Goal: Information Seeking & Learning: Learn about a topic

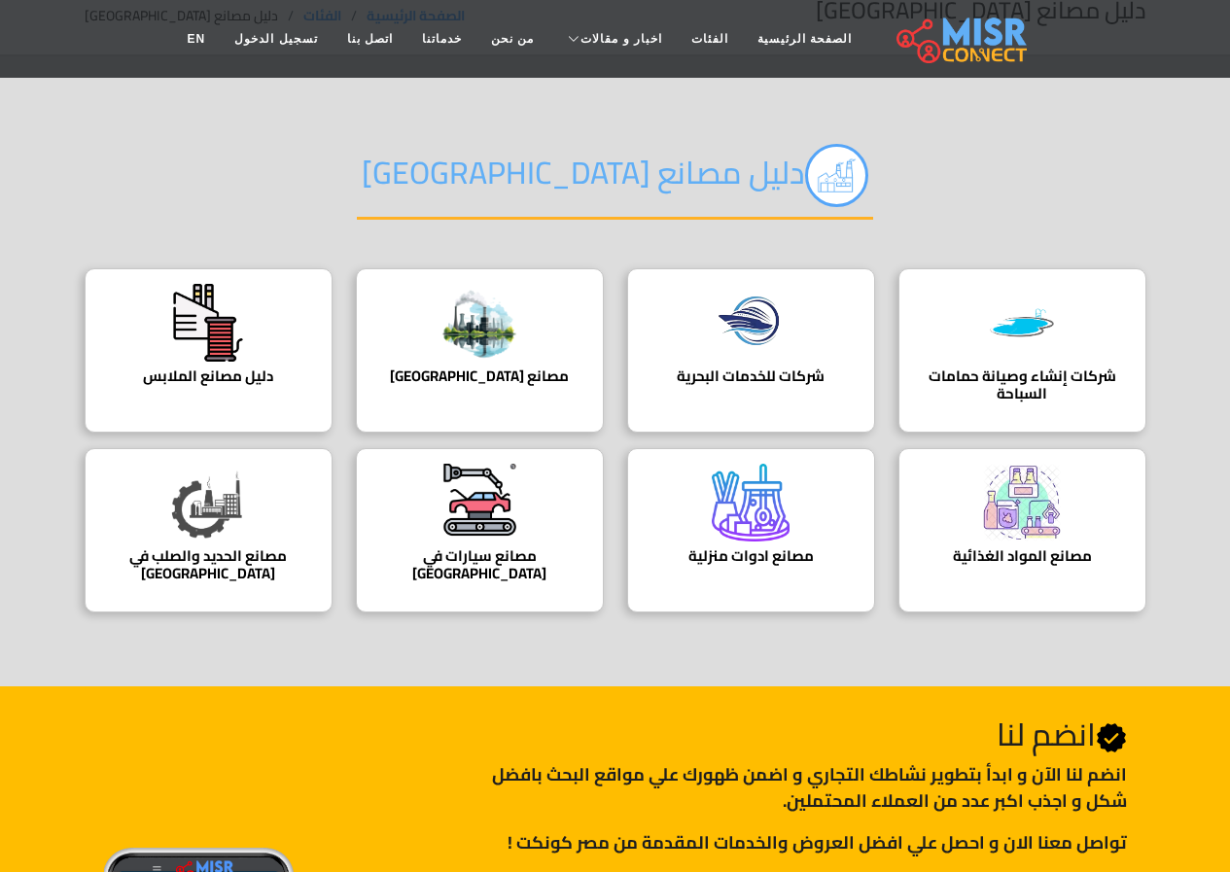
scroll to position [97, 0]
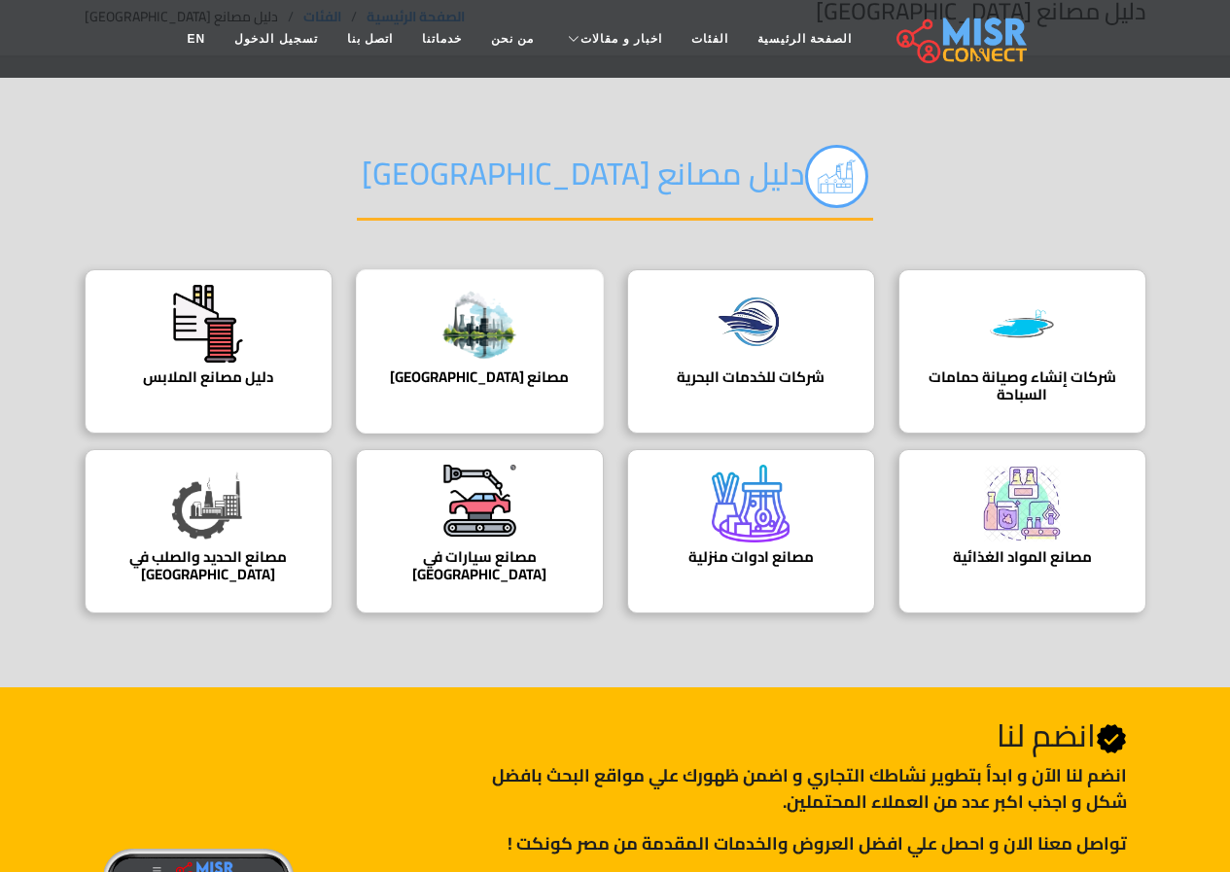
click at [471, 356] on img at bounding box center [479, 324] width 78 height 78
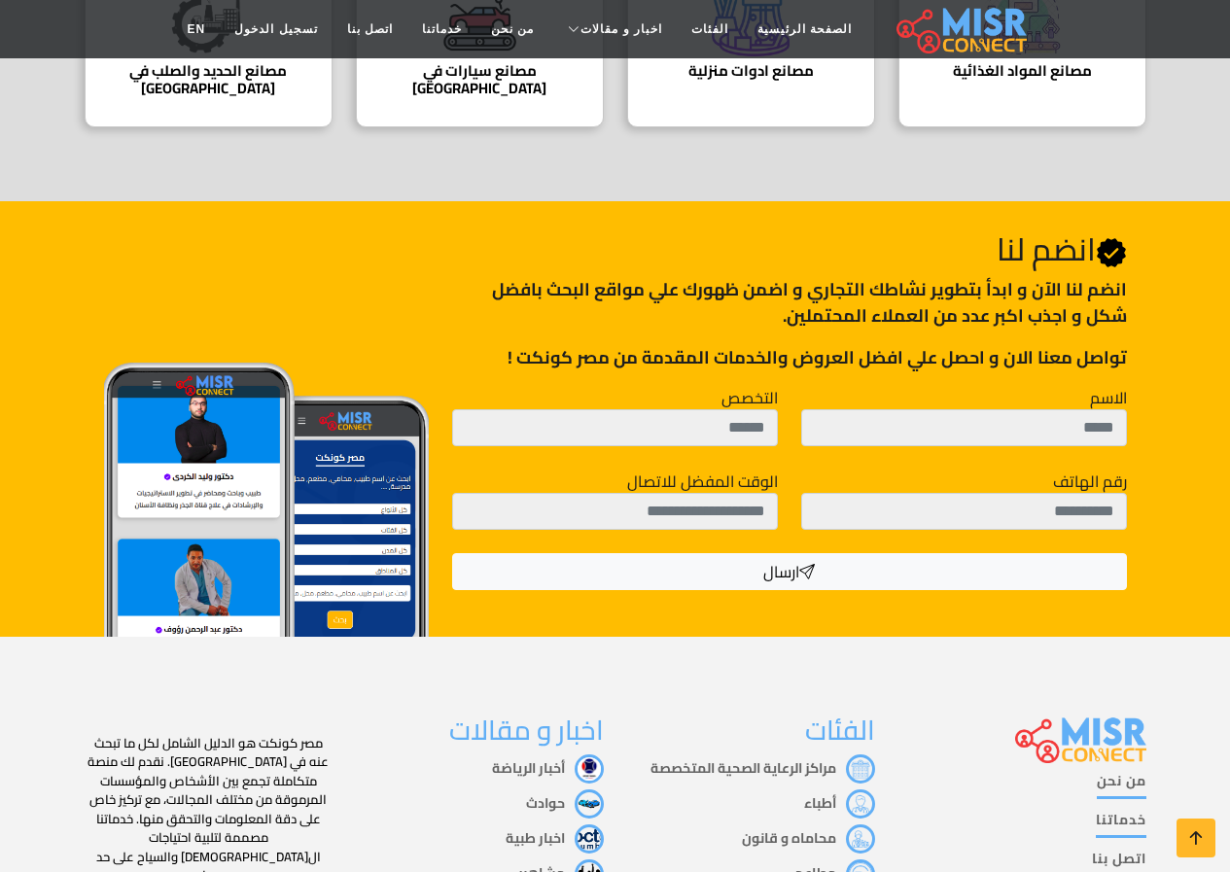
scroll to position [756, 0]
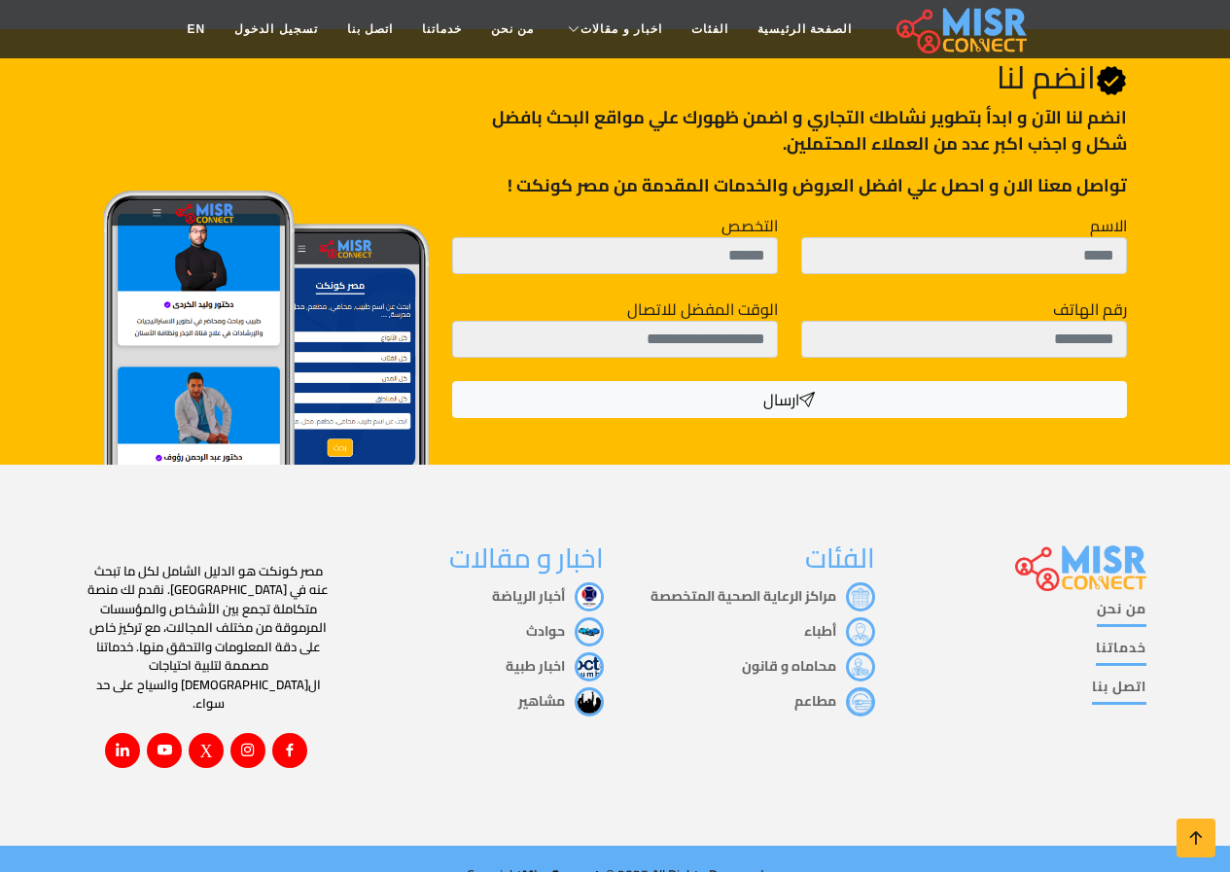
click at [560, 548] on h3 "اخبار و مقالات" at bounding box center [480, 559] width 248 height 33
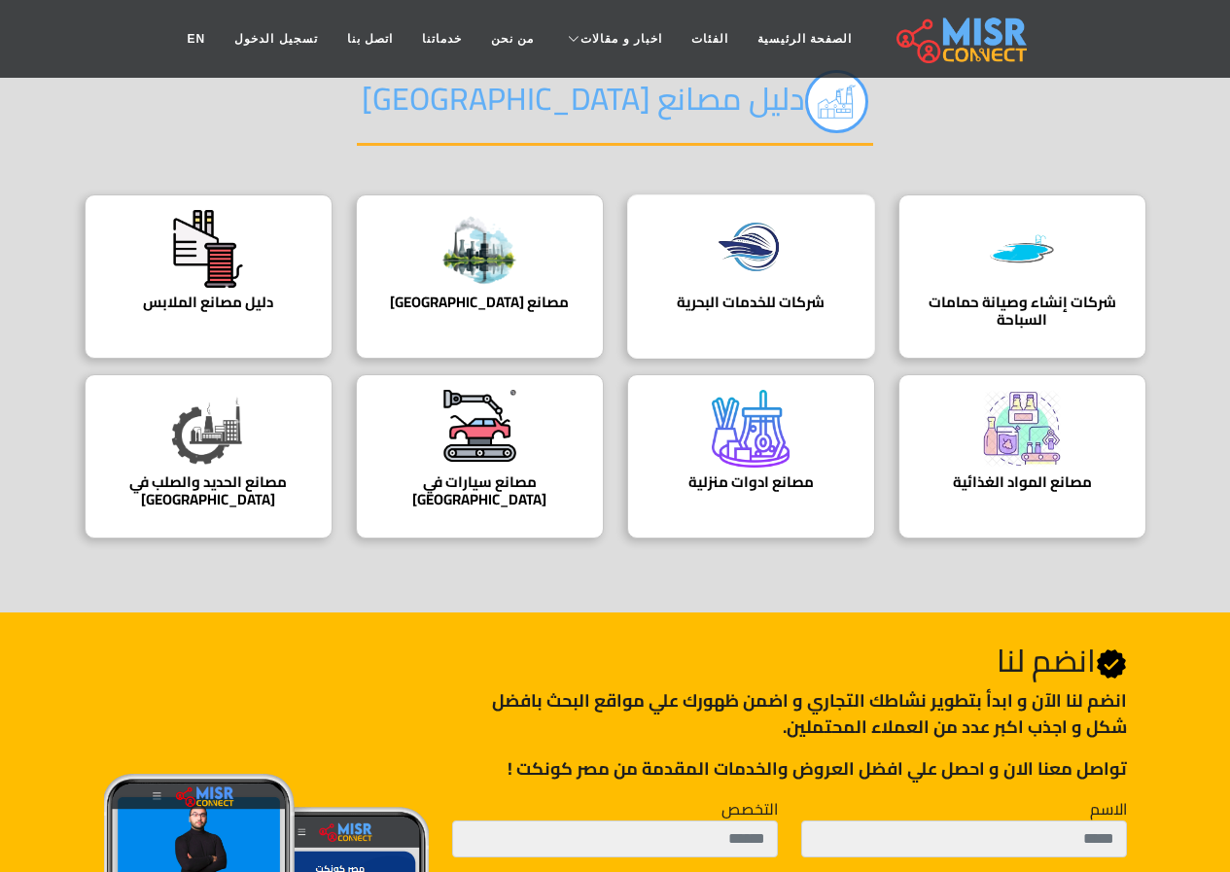
scroll to position [0, 0]
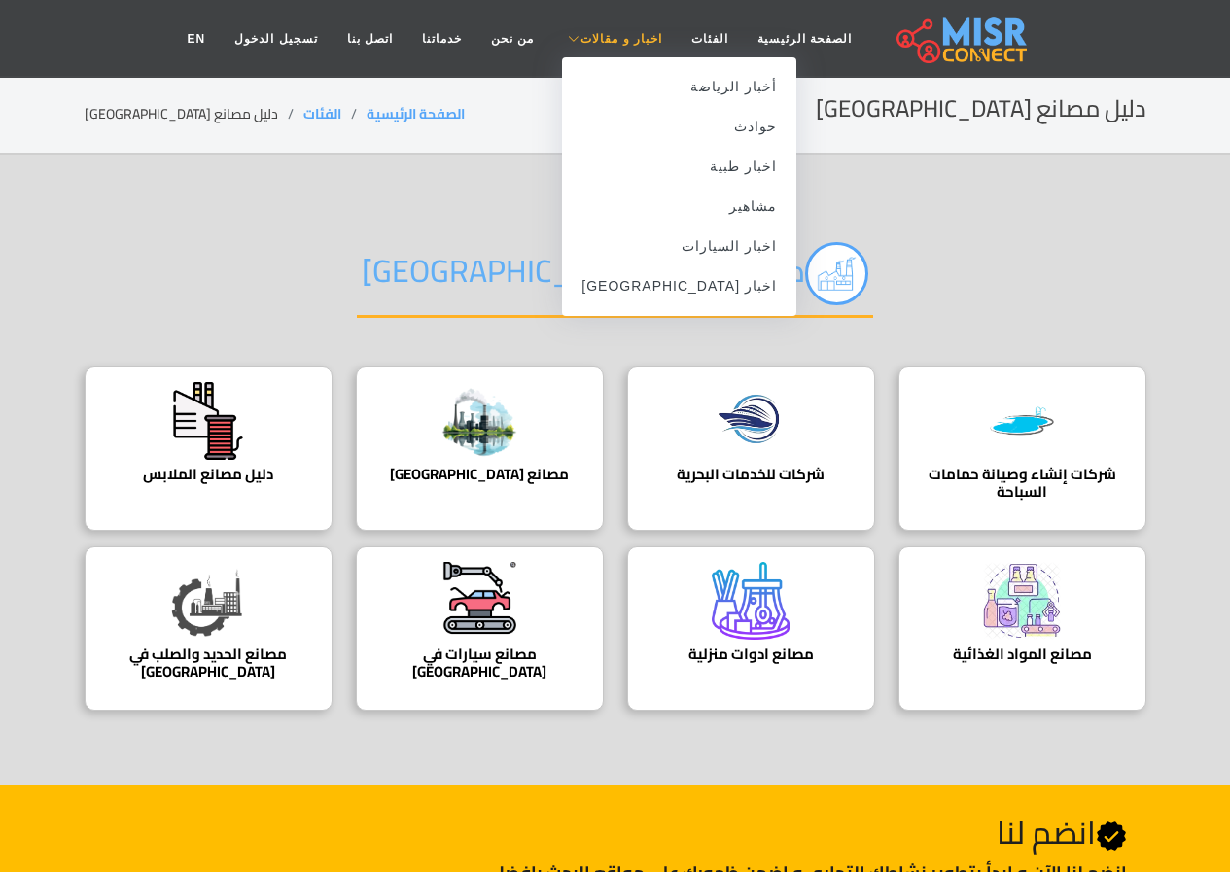
click at [571, 36] on icon at bounding box center [574, 39] width 13 height 12
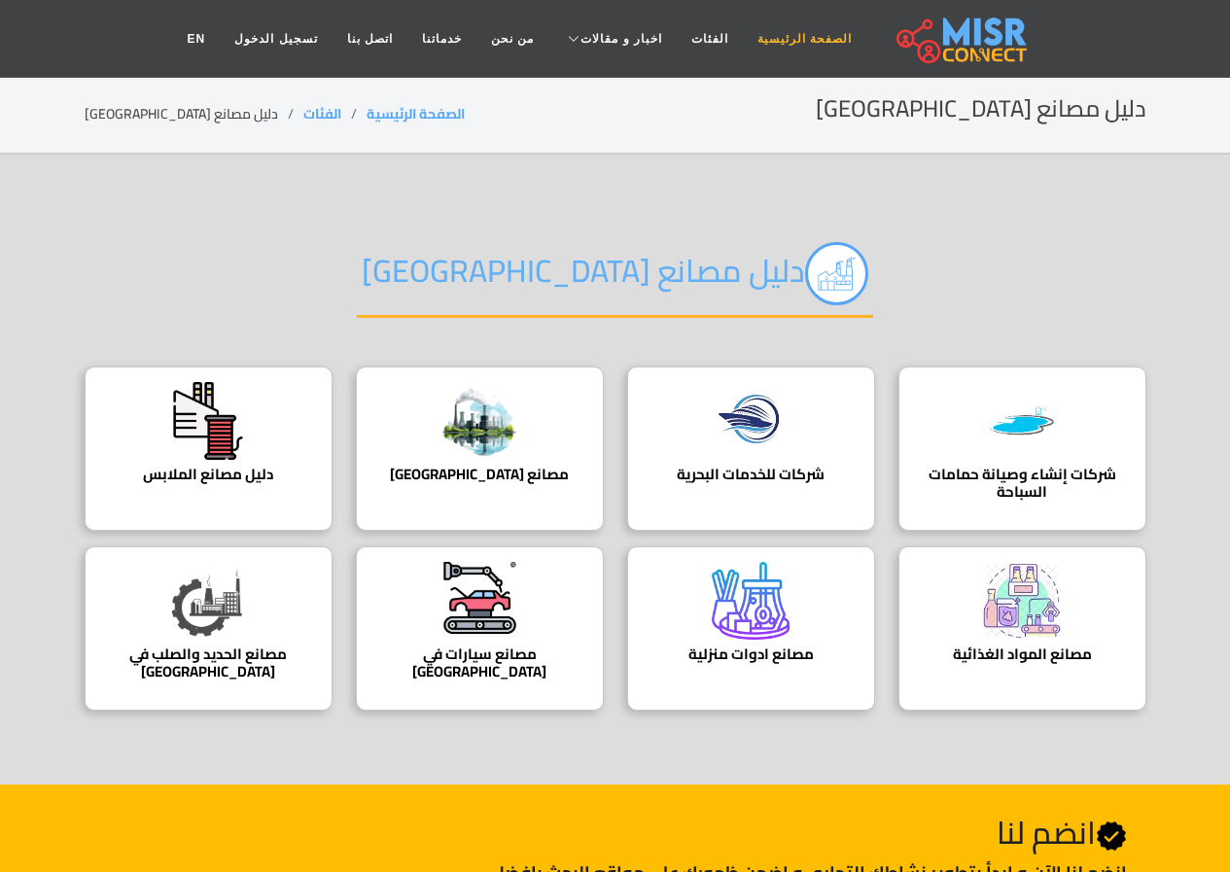
click at [766, 24] on link "الصفحة الرئيسية" at bounding box center [804, 38] width 123 height 37
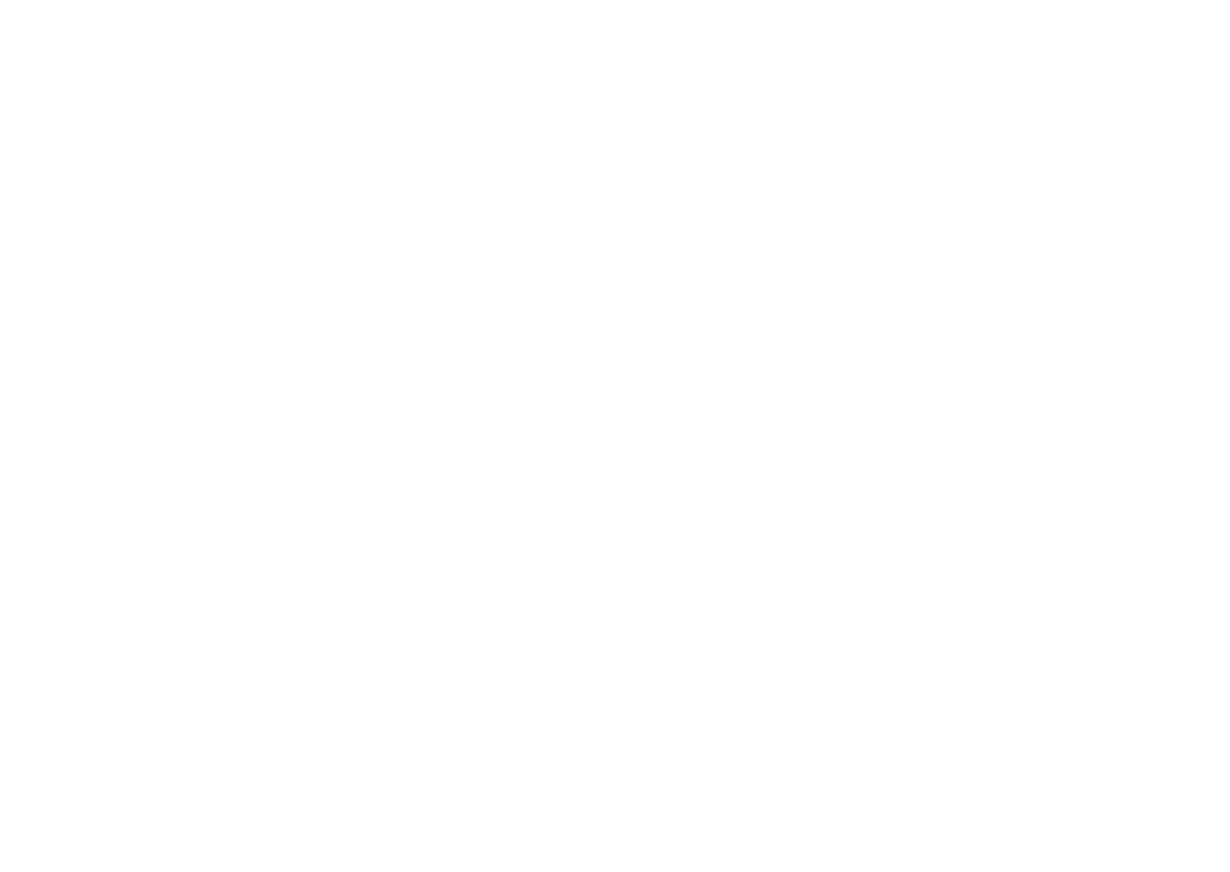
select select "**********"
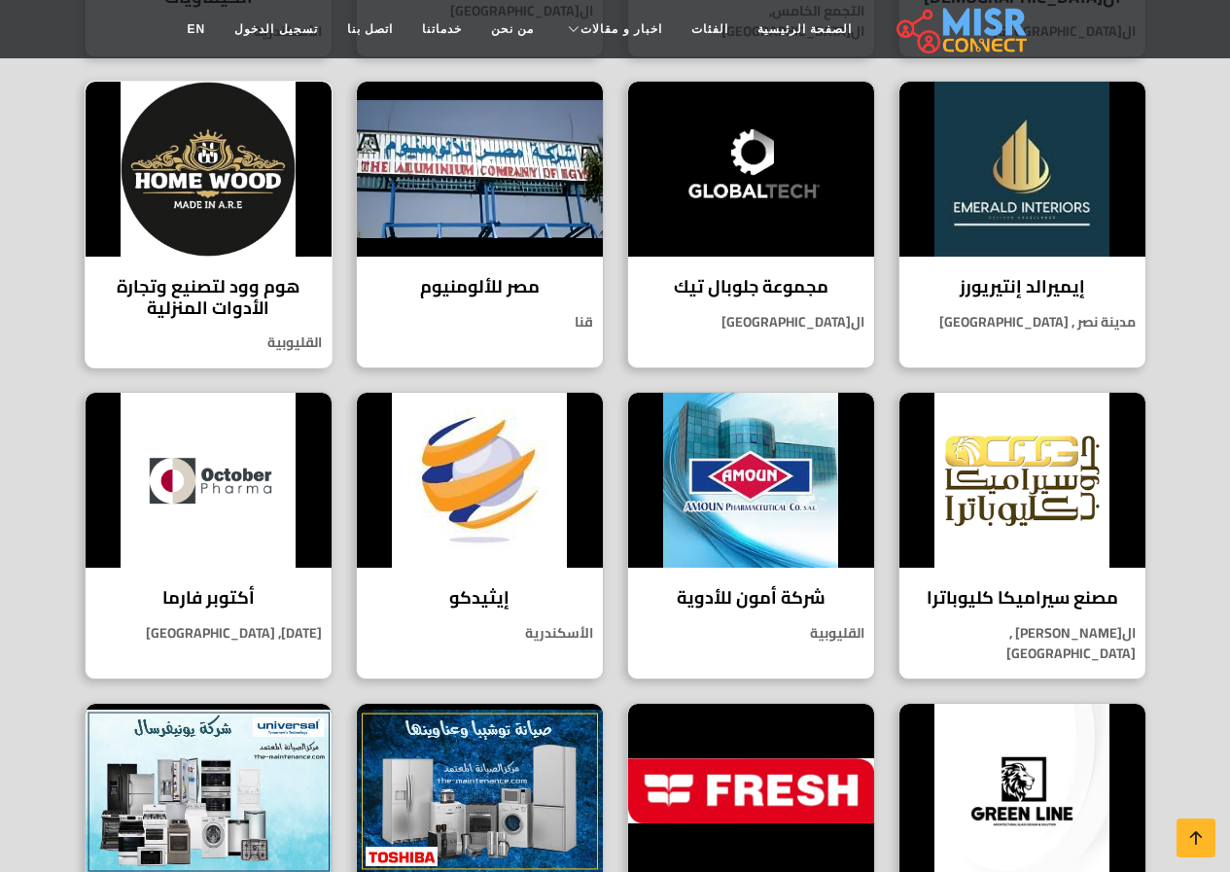
scroll to position [1070, 0]
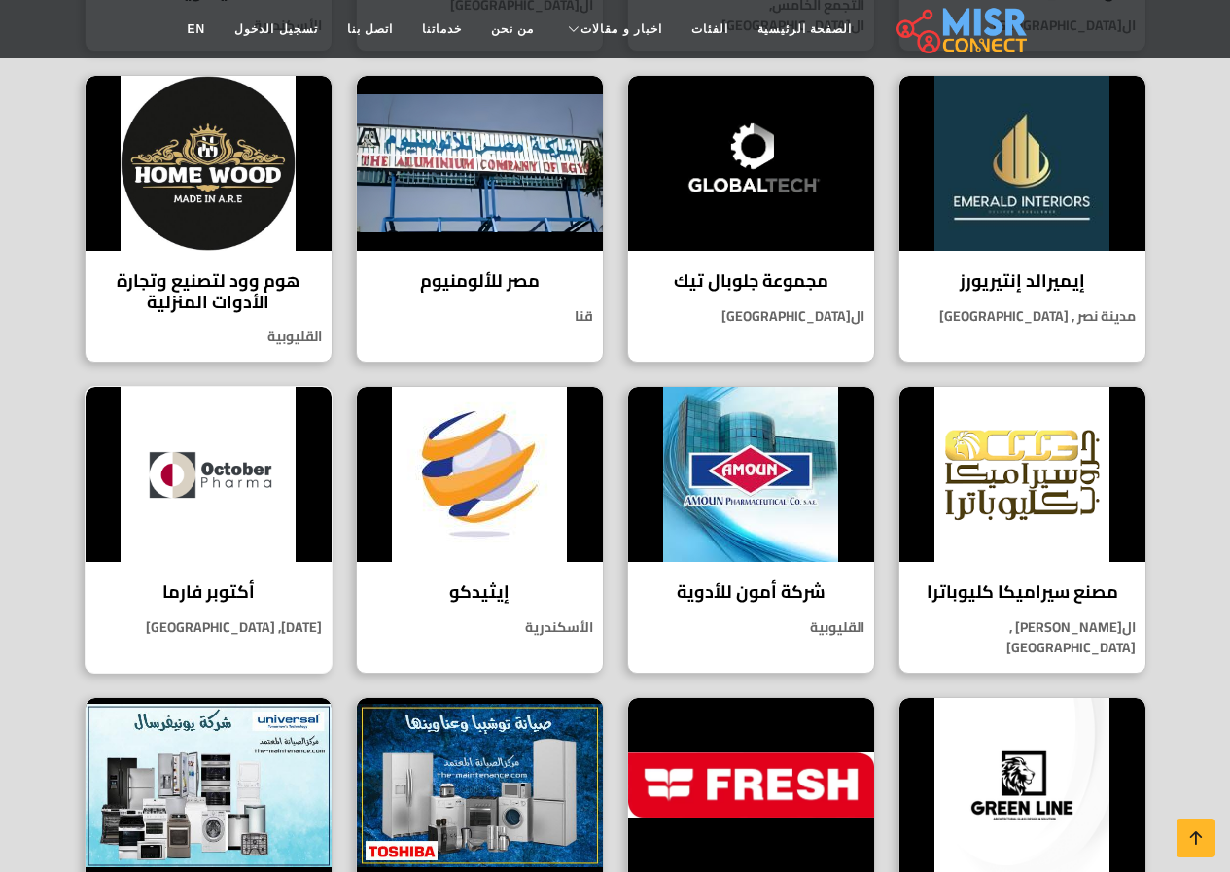
click at [235, 447] on img at bounding box center [209, 474] width 246 height 175
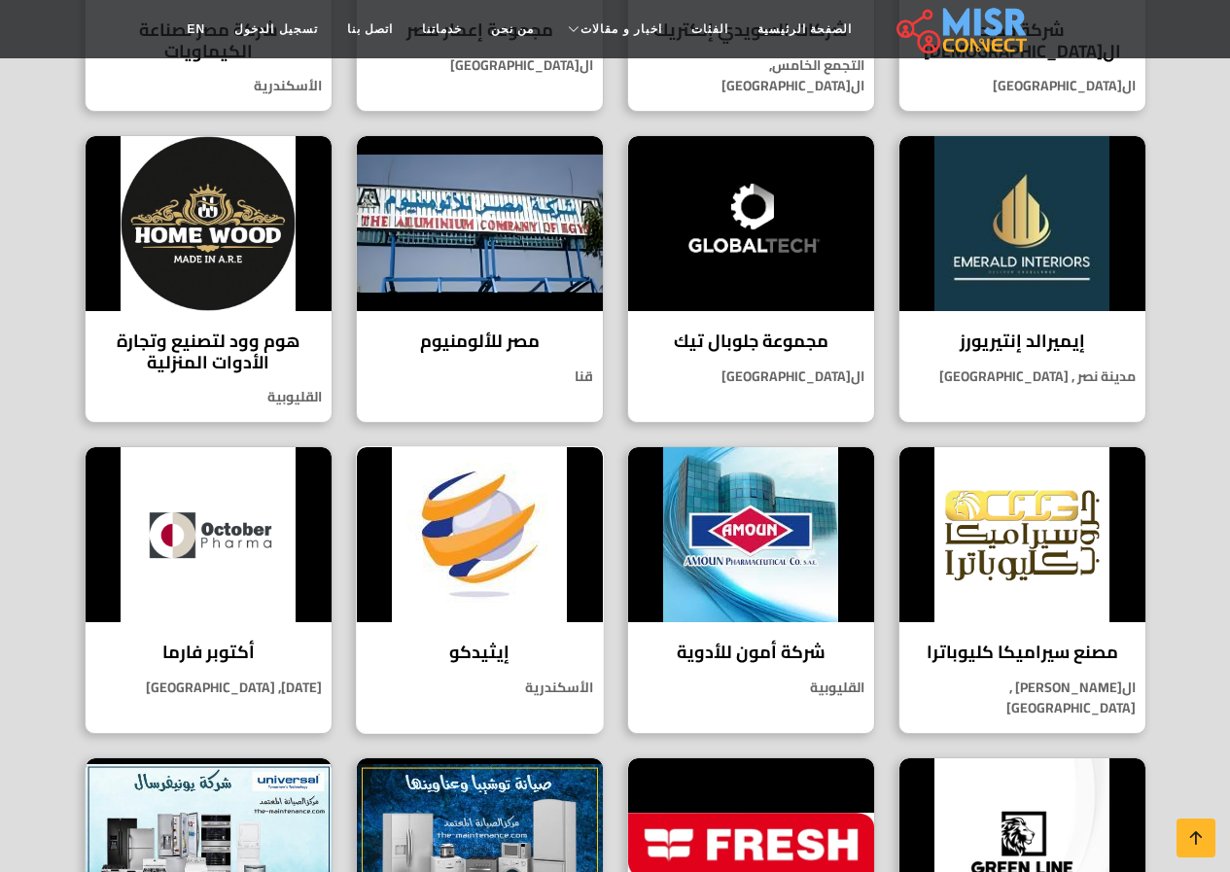
scroll to position [972, 0]
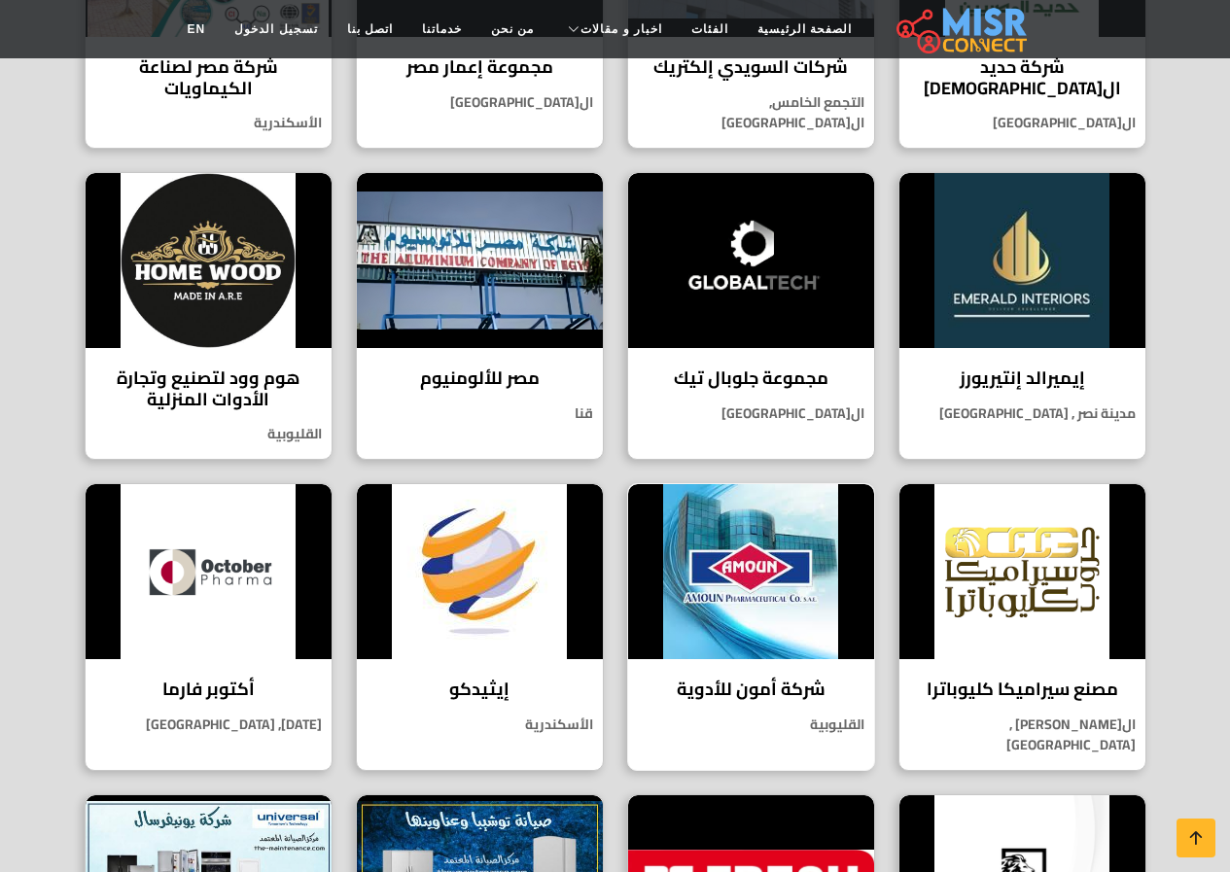
click at [699, 575] on img at bounding box center [751, 571] width 246 height 175
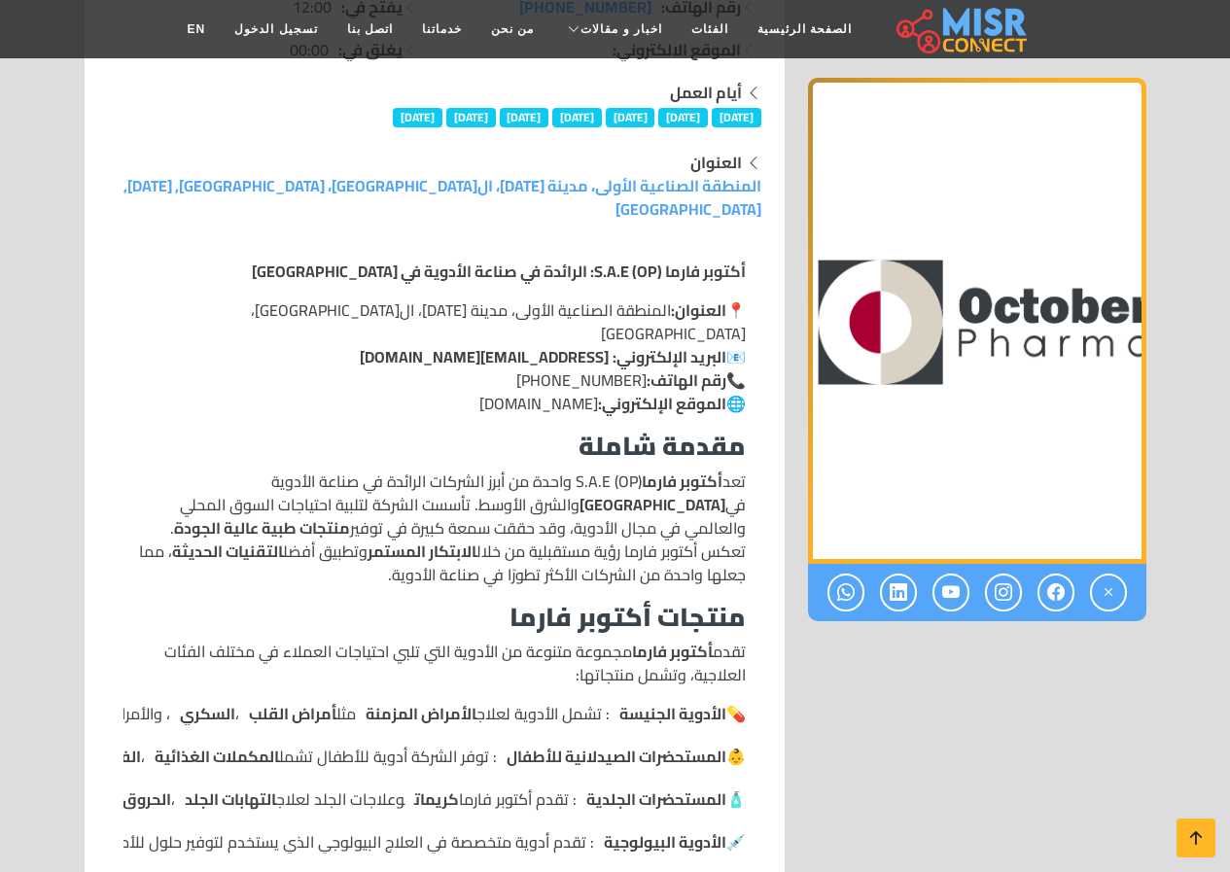
scroll to position [389, 0]
